Goal: Transaction & Acquisition: Purchase product/service

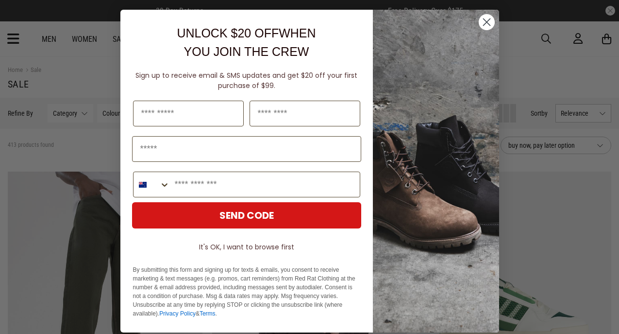
click at [485, 22] on circle "Close dialog" at bounding box center [486, 22] width 16 height 16
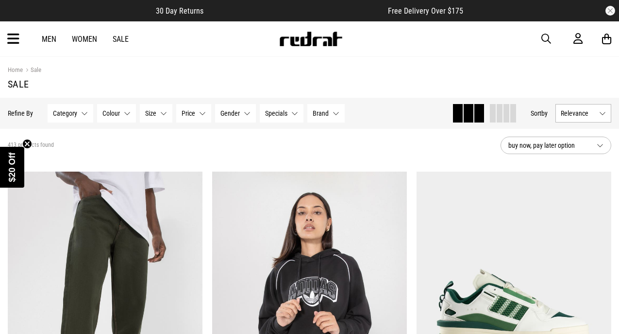
click at [51, 37] on link "Men" at bounding box center [49, 38] width 15 height 9
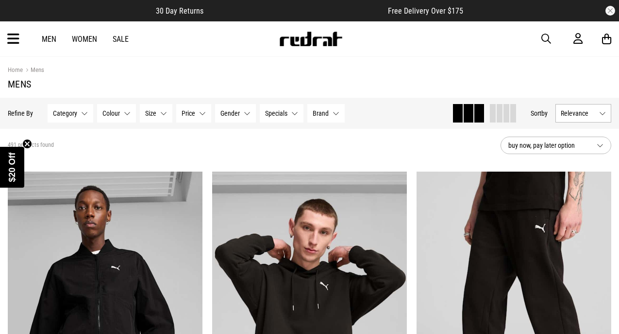
click at [10, 41] on icon at bounding box center [13, 39] width 12 height 16
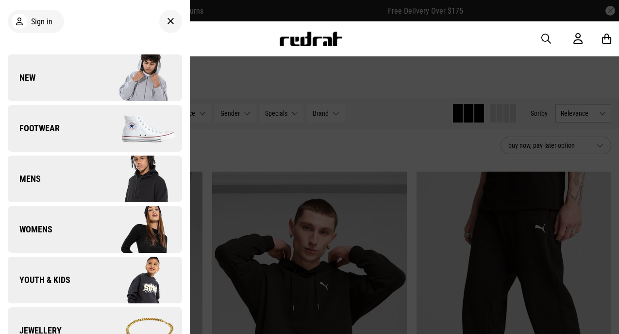
click at [138, 135] on img at bounding box center [138, 128] width 87 height 49
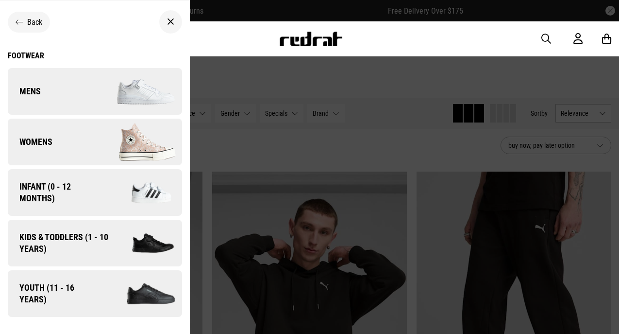
click at [110, 300] on img at bounding box center [140, 293] width 83 height 46
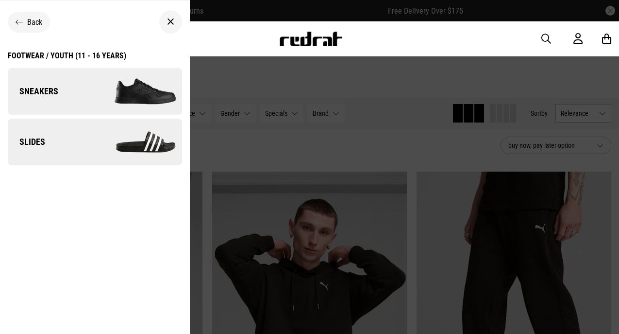
click at [65, 129] on link "Slides" at bounding box center [95, 141] width 174 height 47
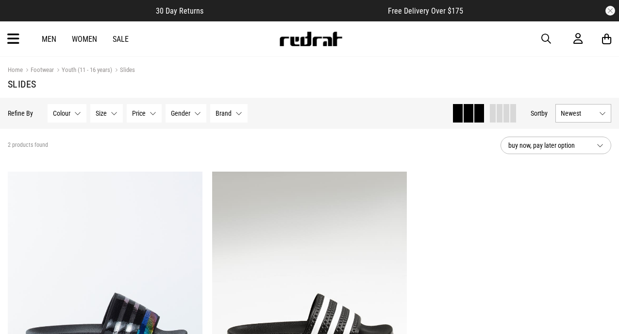
click at [277, 141] on div "2 products found" at bounding box center [250, 145] width 485 height 8
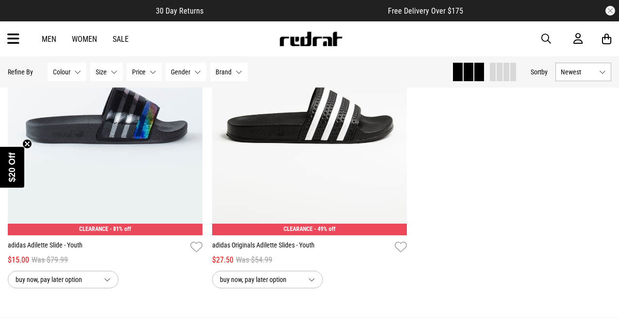
scroll to position [217, 0]
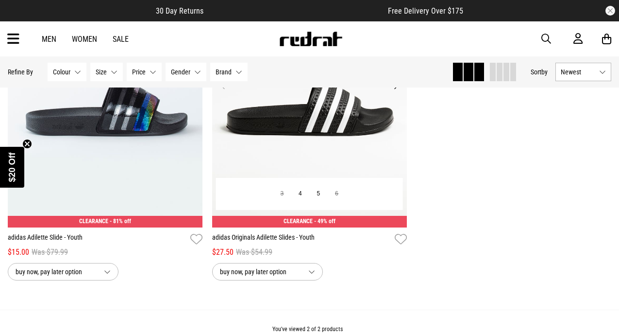
click at [340, 146] on img at bounding box center [309, 91] width 195 height 272
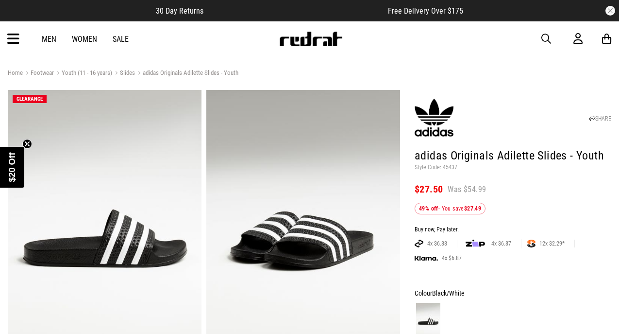
click at [499, 201] on header "SHARE adidas Originals Adilette Slides - Youth Style Code: 45437 $27.50 Was $54…" at bounding box center [513, 153] width 197 height 122
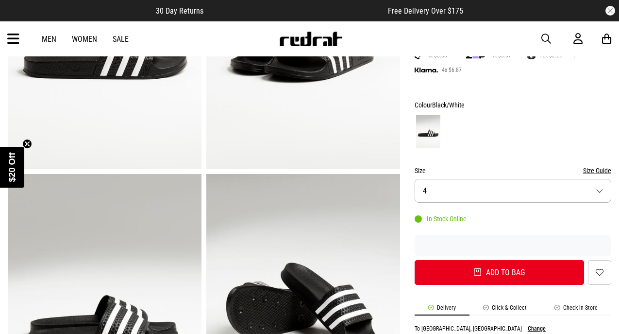
scroll to position [215, 0]
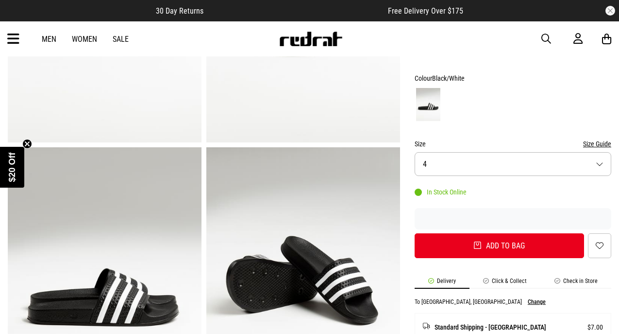
click at [475, 161] on button "Size 4" at bounding box center [513, 164] width 197 height 24
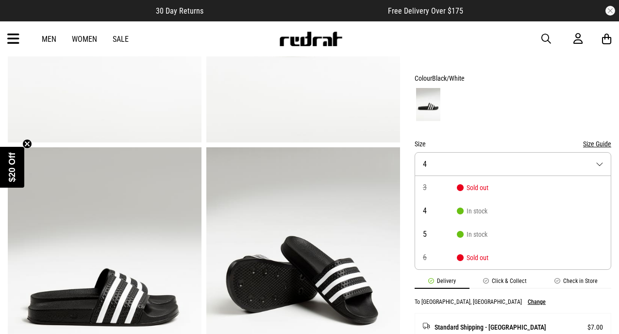
click at [500, 100] on div at bounding box center [513, 104] width 197 height 36
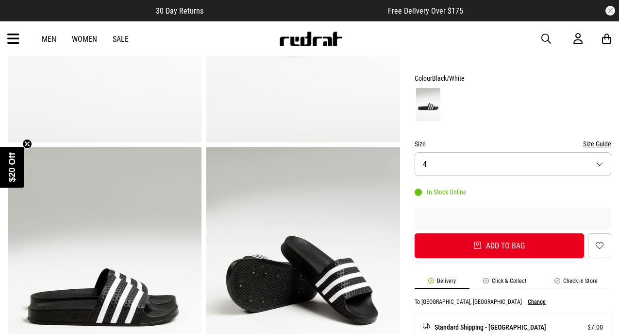
click at [49, 44] on div "Men Women Sale Sign in New Back Footwear Back Mens Back Womens Back Youth & Kid…" at bounding box center [309, 38] width 619 height 35
click at [49, 38] on link "Men" at bounding box center [49, 38] width 15 height 9
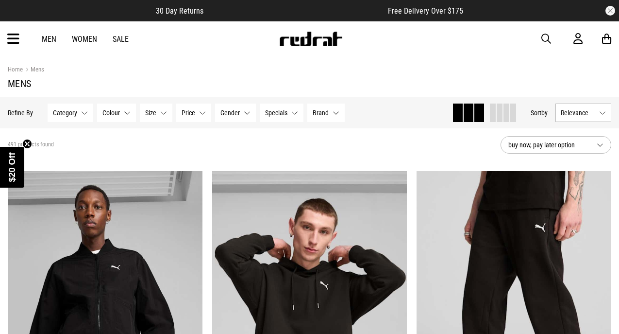
click at [28, 143] on icon "Close teaser" at bounding box center [27, 144] width 4 height 4
click at [11, 40] on icon at bounding box center [13, 39] width 12 height 16
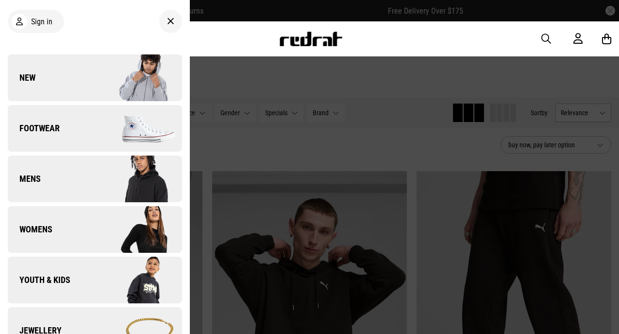
click at [127, 129] on img at bounding box center [138, 128] width 87 height 49
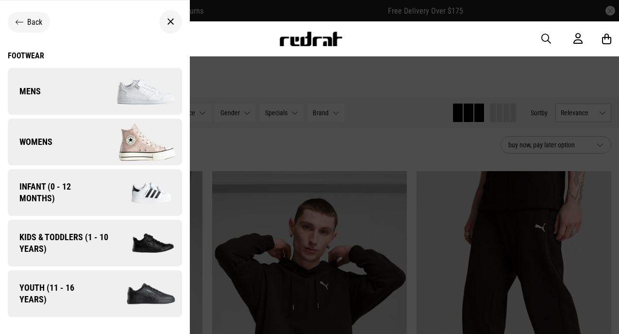
click at [185, 224] on div "Back Footwear Mens Back Footwear / Mens Sneakers Jandals Socks Boots Slides Bas…" at bounding box center [95, 164] width 190 height 312
click at [57, 151] on link "Womens" at bounding box center [95, 141] width 174 height 47
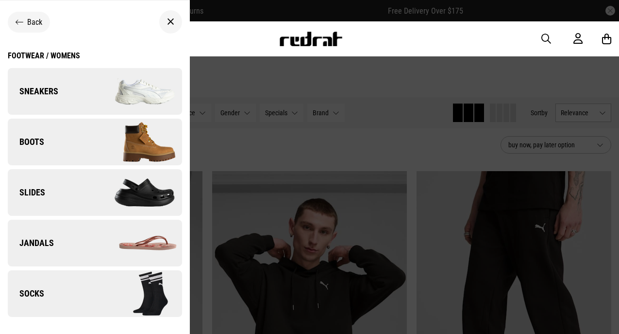
click at [187, 227] on ul "Back Footwear / Womens Sneakers Boots Slides Jandals Socks" at bounding box center [95, 170] width 190 height 341
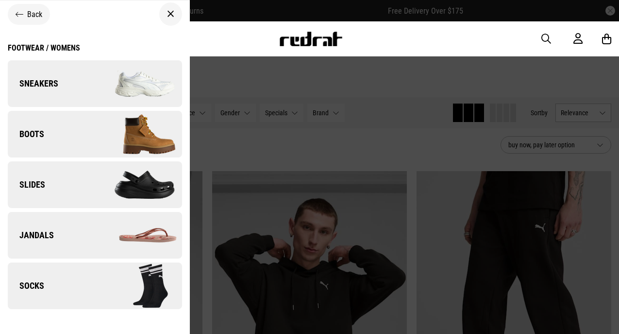
scroll to position [8, 0]
click at [56, 180] on link "Slides" at bounding box center [95, 184] width 174 height 47
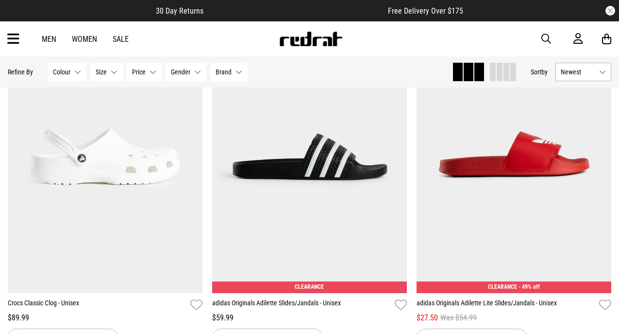
scroll to position [2236, 0]
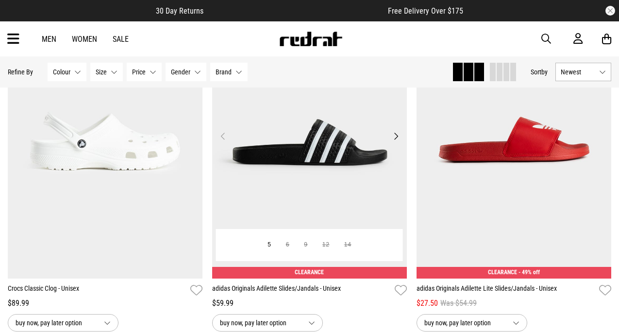
click at [331, 178] on img at bounding box center [309, 141] width 195 height 272
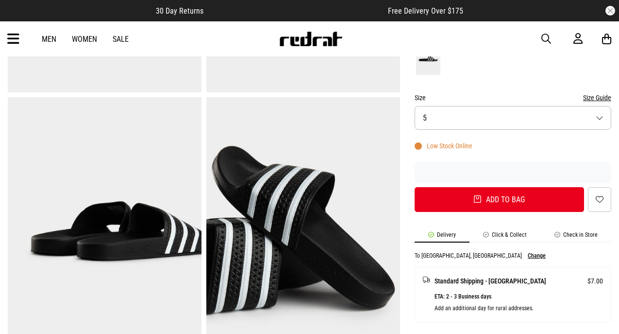
scroll to position [267, 0]
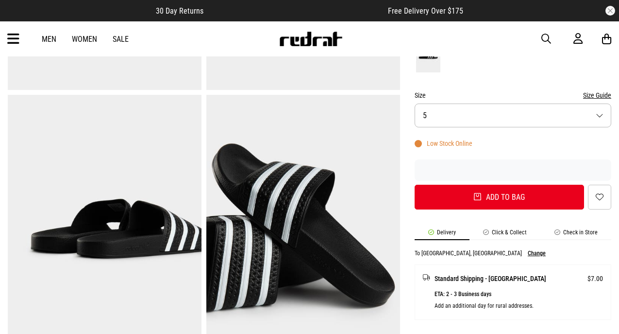
click at [584, 111] on button "Size 5" at bounding box center [513, 115] width 197 height 24
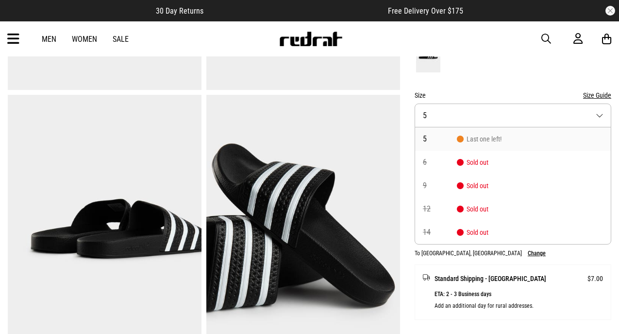
click at [476, 70] on form "Colour Black Size Size Guide Size 5 5 Last one left! 6 Sold out 9 Sold out 12 S…" at bounding box center [513, 116] width 197 height 185
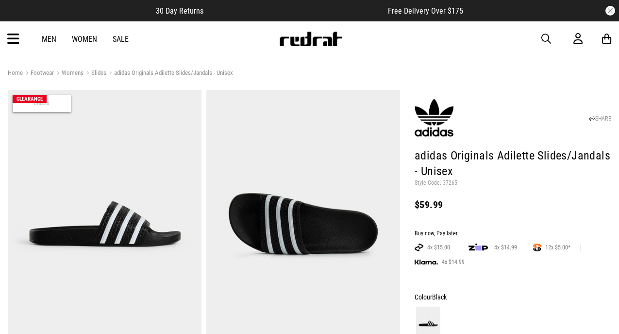
scroll to position [0, 0]
